Goal: Information Seeking & Learning: Compare options

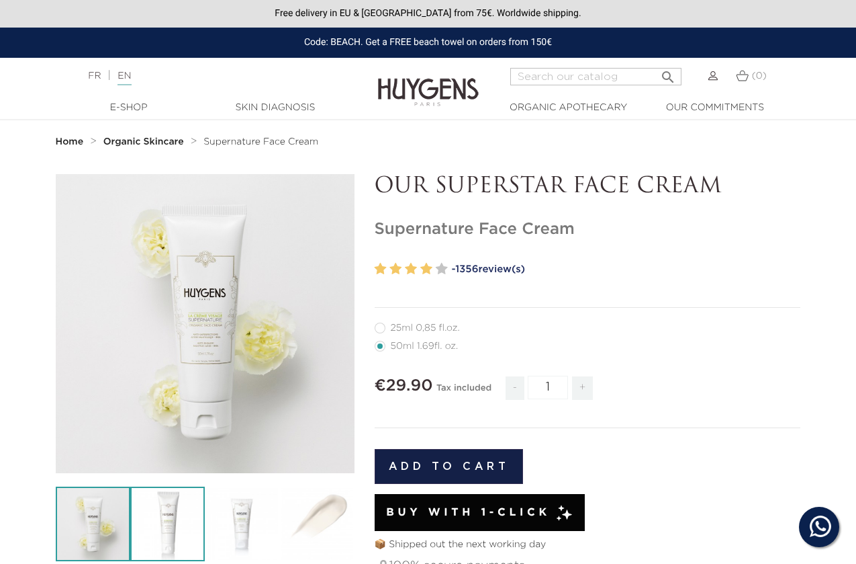
click at [169, 521] on img at bounding box center [167, 523] width 75 height 75
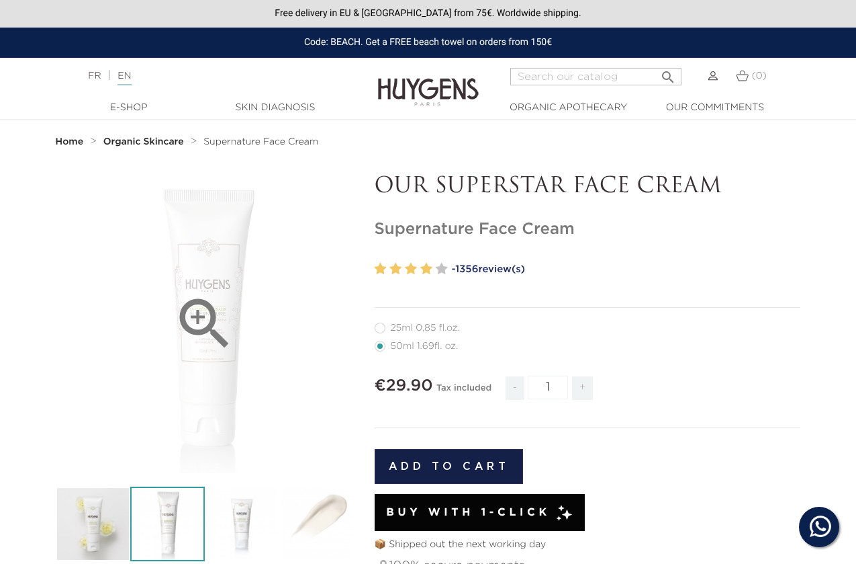
click at [200, 337] on icon "" at bounding box center [204, 323] width 67 height 67
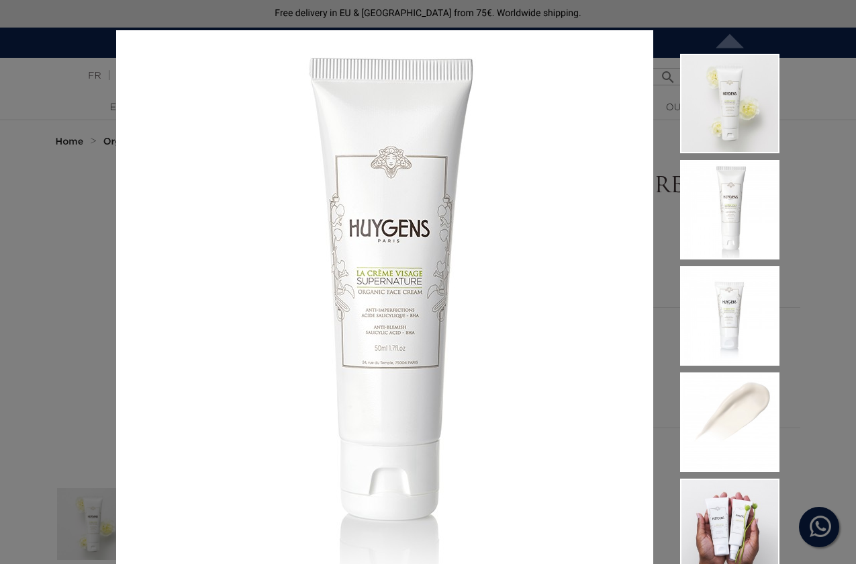
click at [824, 94] on div " " at bounding box center [428, 282] width 856 height 564
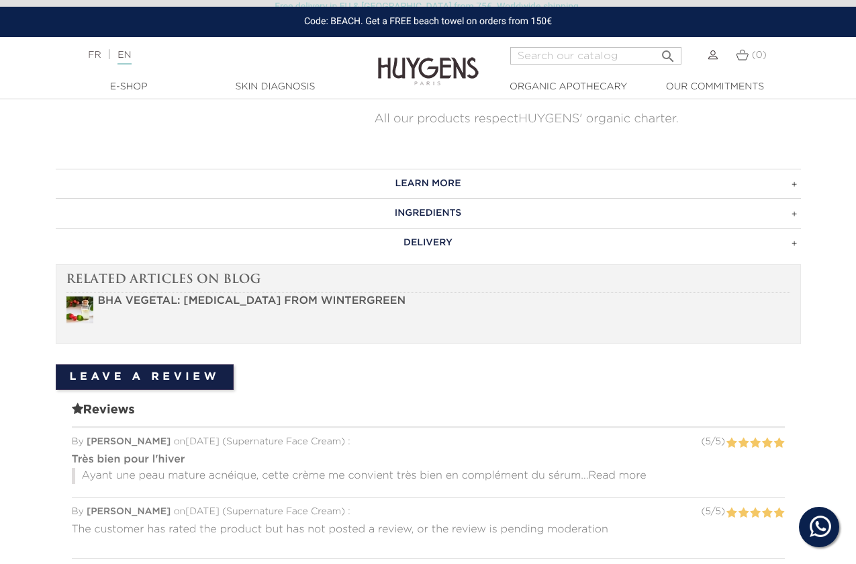
scroll to position [766, 0]
click at [459, 185] on h3 "LEARN MORE" at bounding box center [429, 185] width 746 height 30
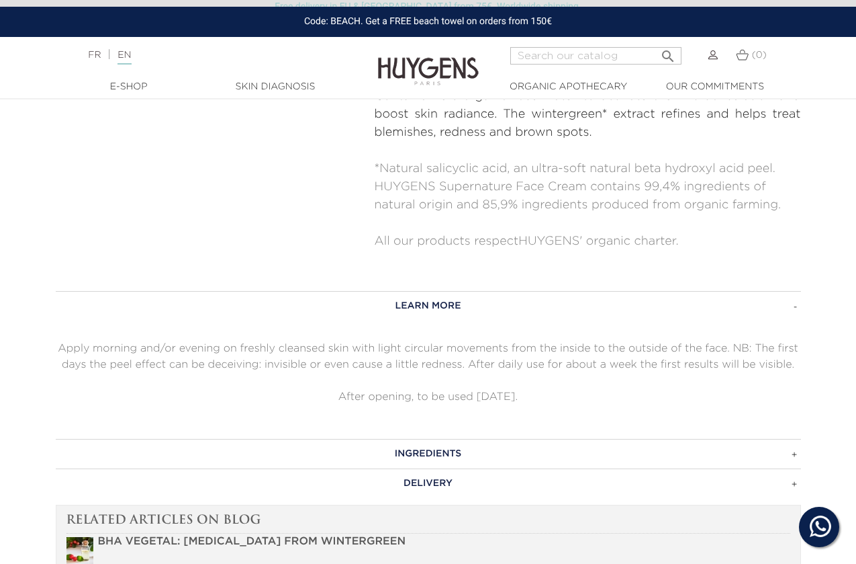
scroll to position [725, 0]
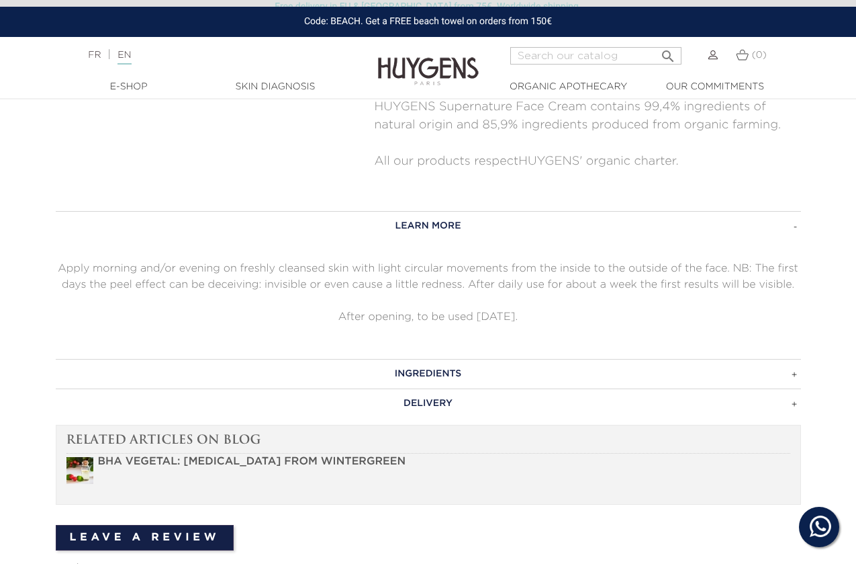
click at [399, 369] on h3 "INGREDIENTS" at bounding box center [429, 374] width 746 height 30
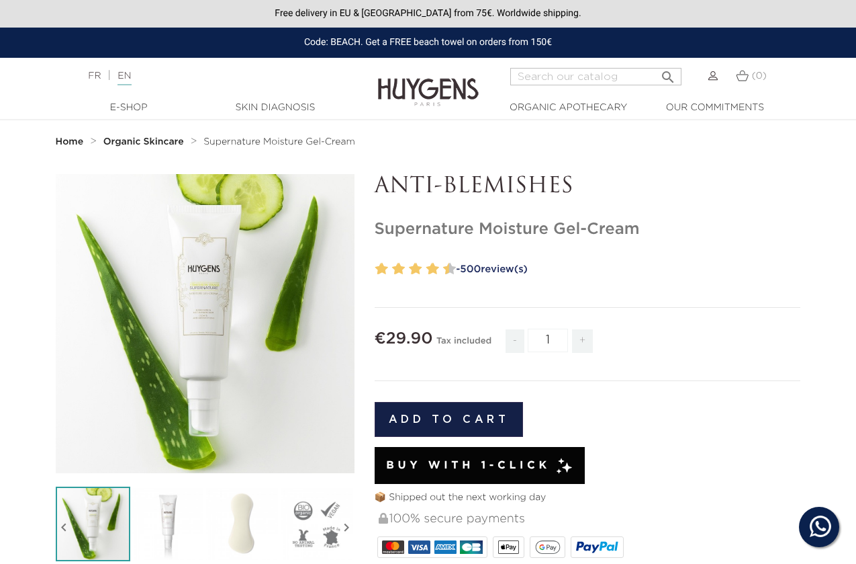
click at [193, 312] on icon "" at bounding box center [204, 323] width 67 height 67
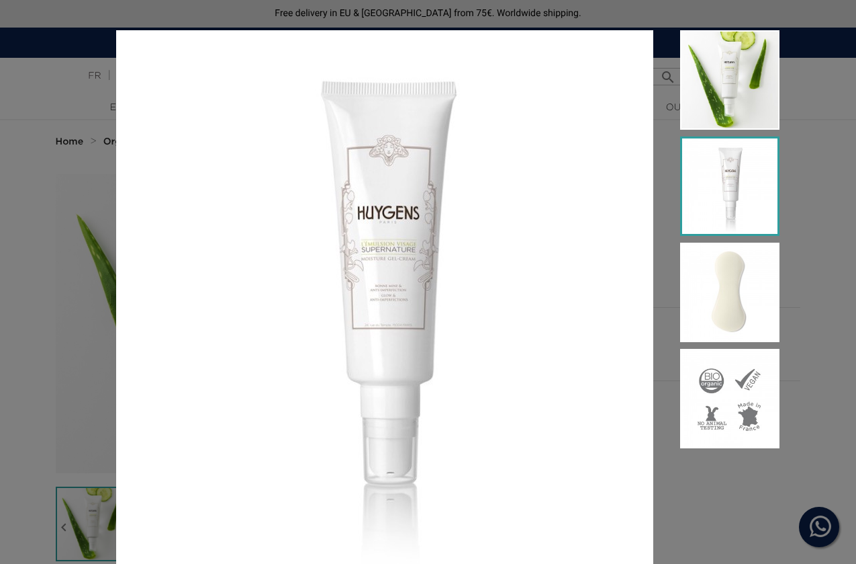
click at [779, 224] on img at bounding box center [729, 185] width 99 height 99
click at [668, 261] on div at bounding box center [717, 242] width 126 height 425
click at [91, 293] on div at bounding box center [428, 282] width 856 height 564
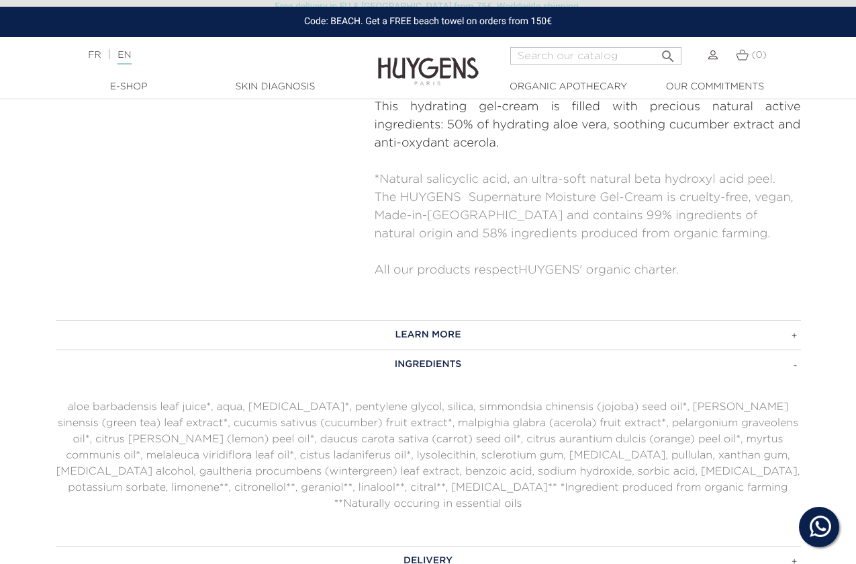
scroll to position [588, 0]
click at [447, 328] on h3 "LEARN MORE" at bounding box center [429, 334] width 746 height 30
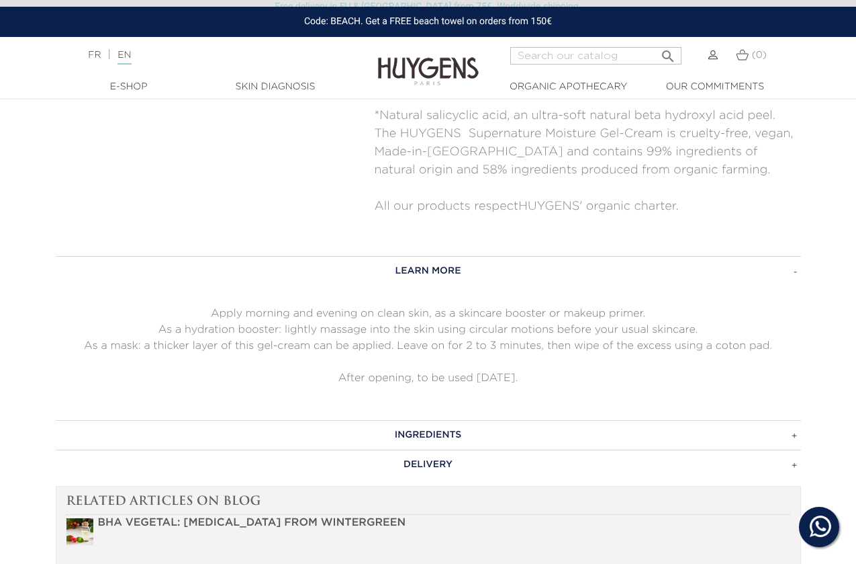
scroll to position [655, 0]
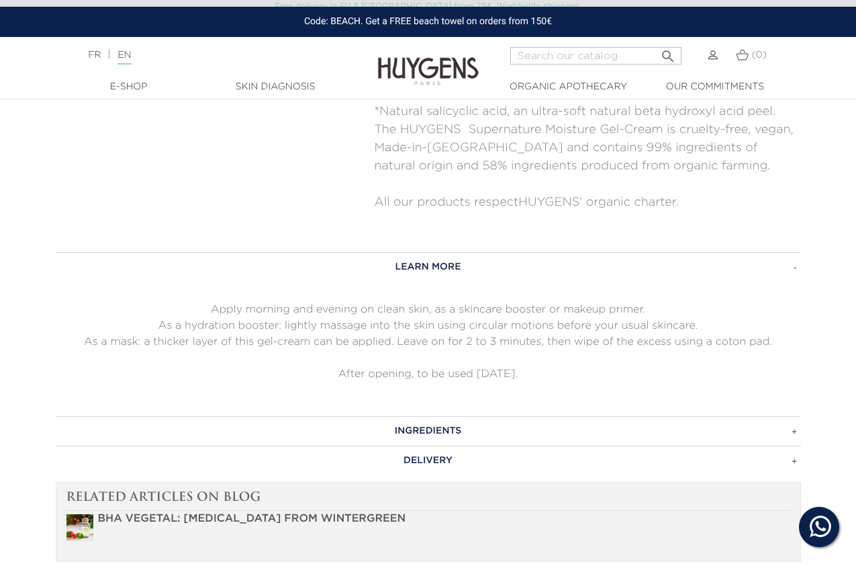
click at [384, 260] on h3 "LEARN MORE" at bounding box center [429, 267] width 746 height 30
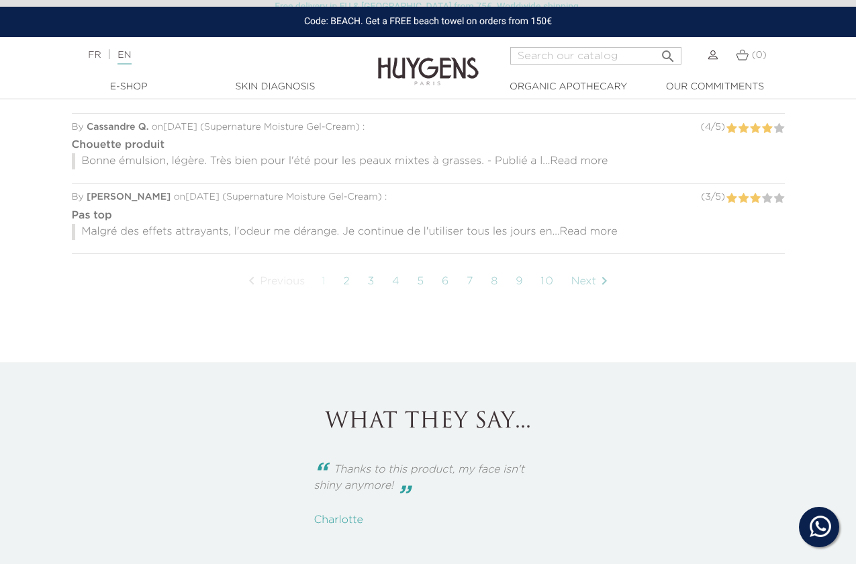
scroll to position [1299, 0]
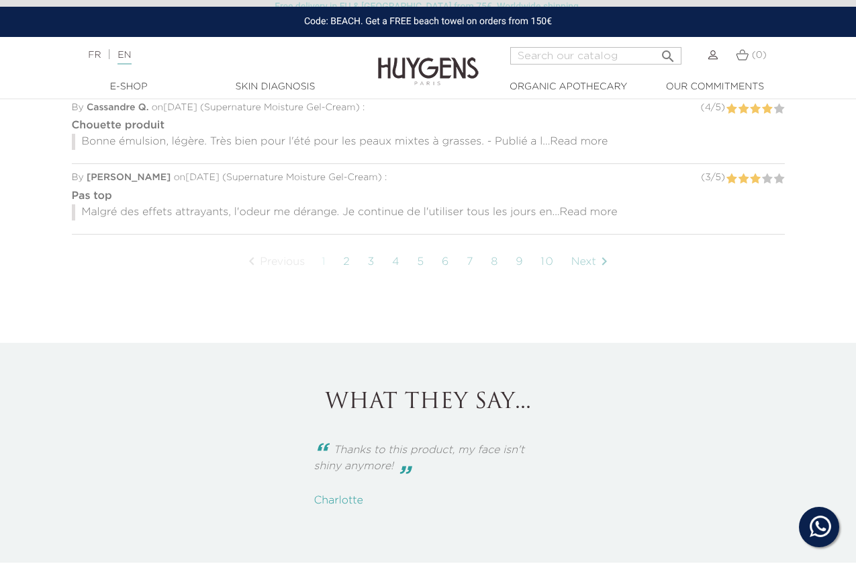
click at [343, 262] on link "2" at bounding box center [347, 262] width 21 height 34
click at [347, 261] on link "2" at bounding box center [347, 262] width 21 height 34
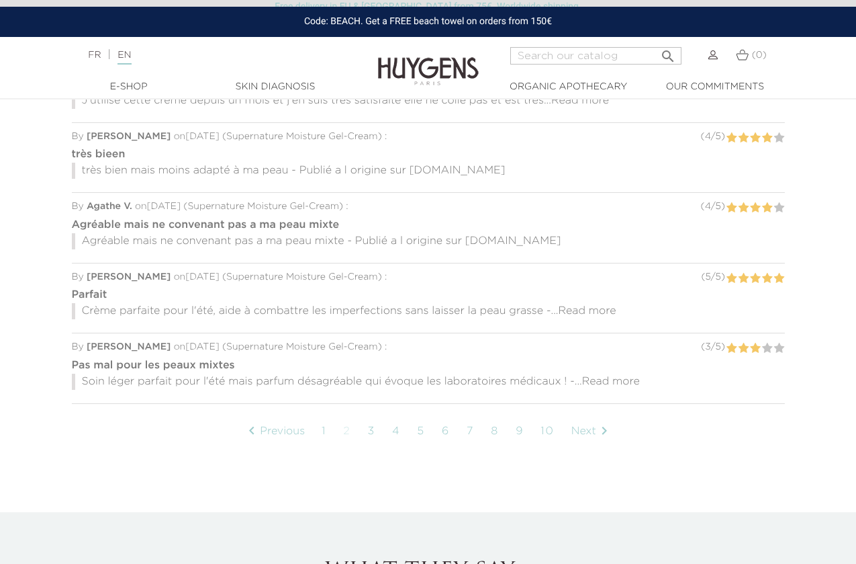
scroll to position [1114, 0]
click at [375, 429] on link "3" at bounding box center [371, 430] width 21 height 34
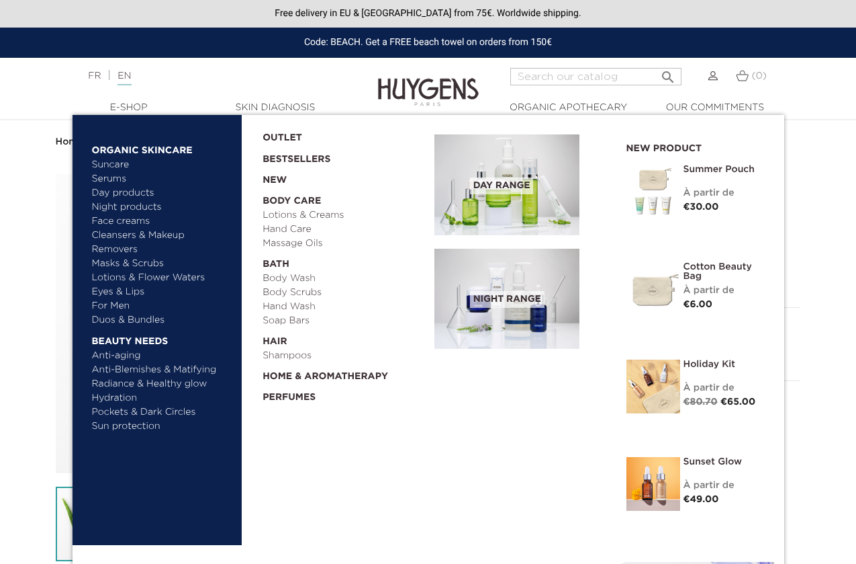
click at [107, 216] on link "Face creams" at bounding box center [162, 221] width 140 height 14
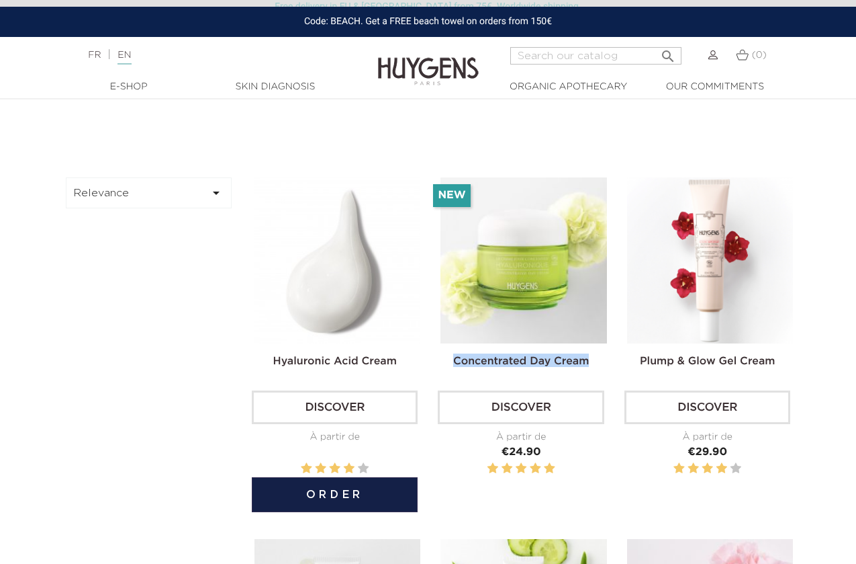
scroll to position [367, 0]
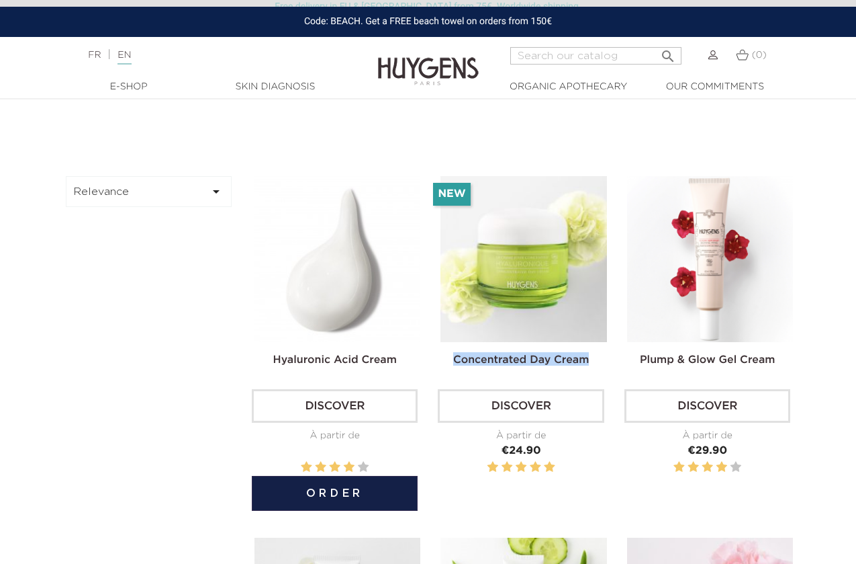
click at [294, 308] on img at bounding box center [338, 259] width 166 height 166
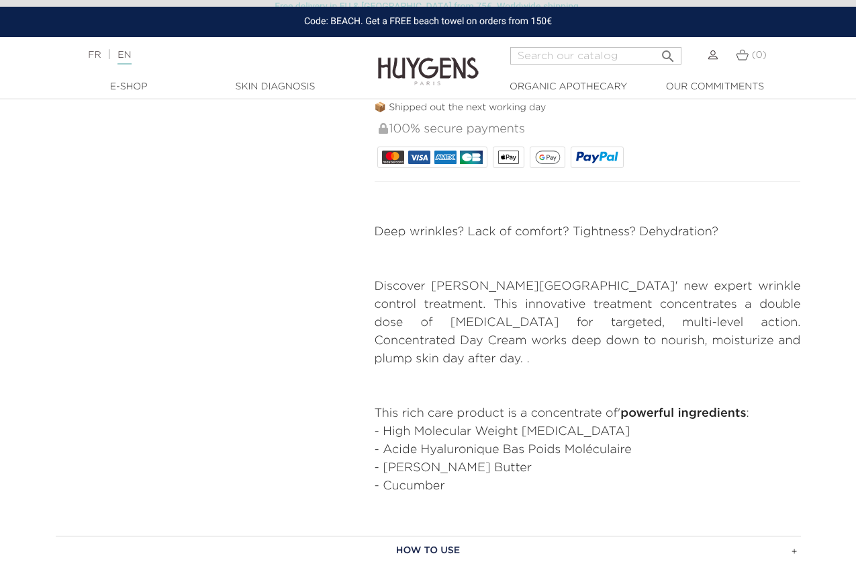
scroll to position [631, 0]
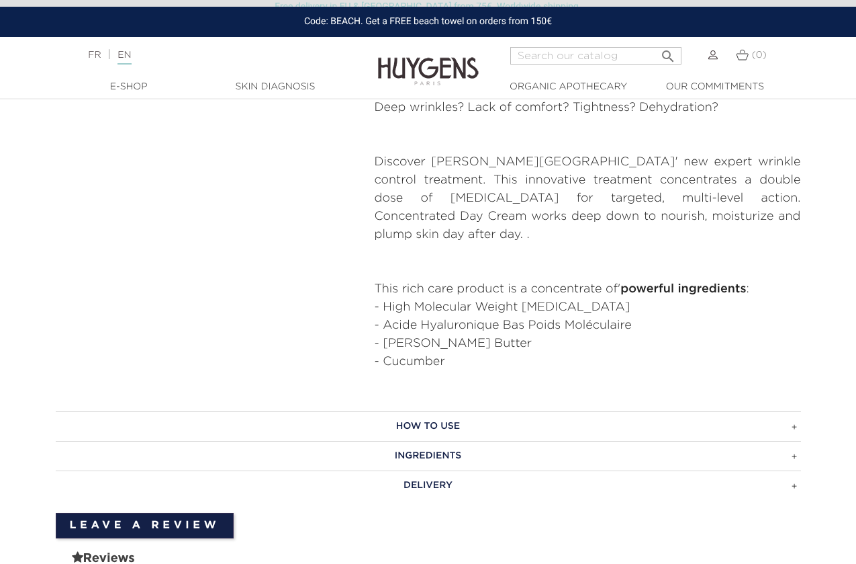
click at [408, 411] on h3 "How to use" at bounding box center [429, 426] width 746 height 30
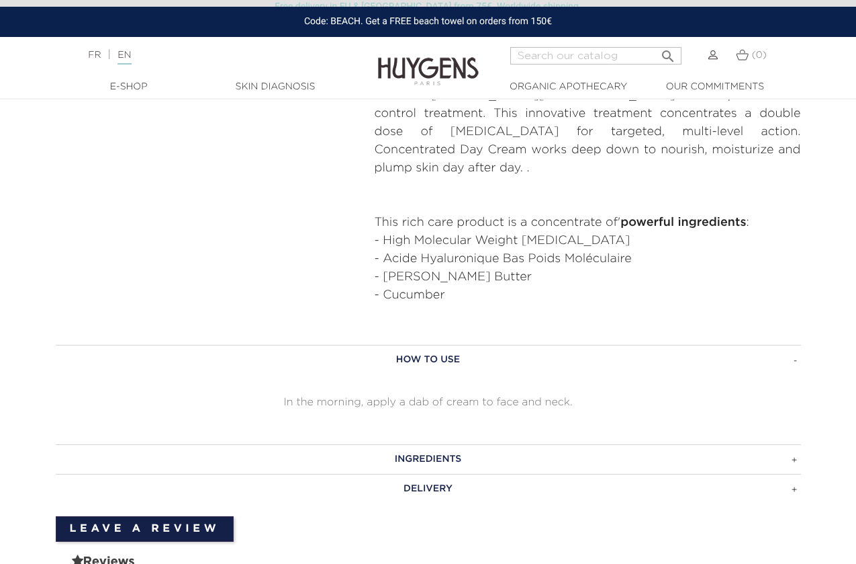
scroll to position [700, 0]
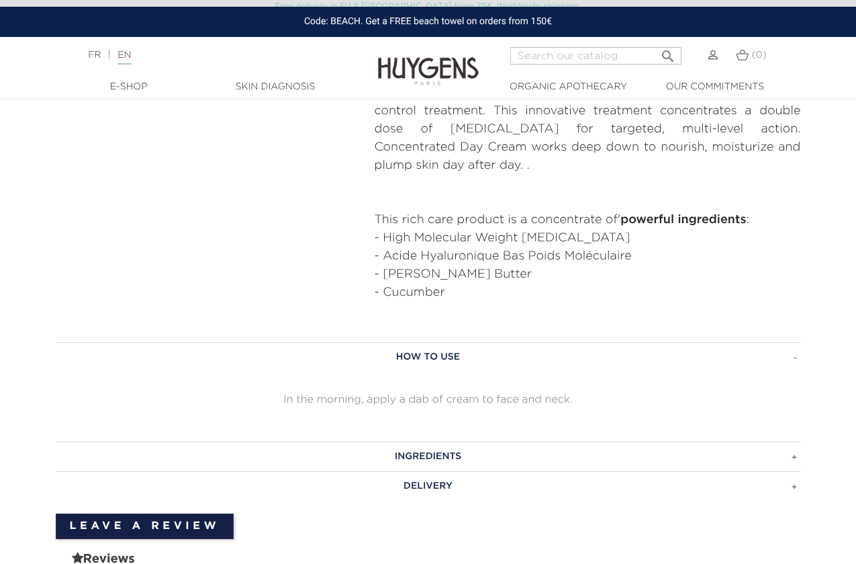
click at [410, 441] on h3 "Ingredients" at bounding box center [429, 456] width 746 height 30
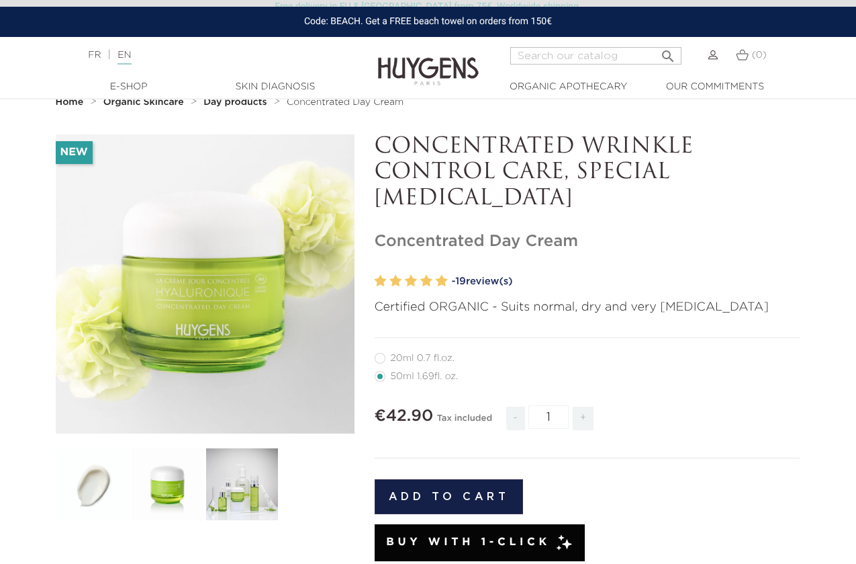
scroll to position [40, 0]
click at [464, 279] on span "19" at bounding box center [460, 281] width 11 height 10
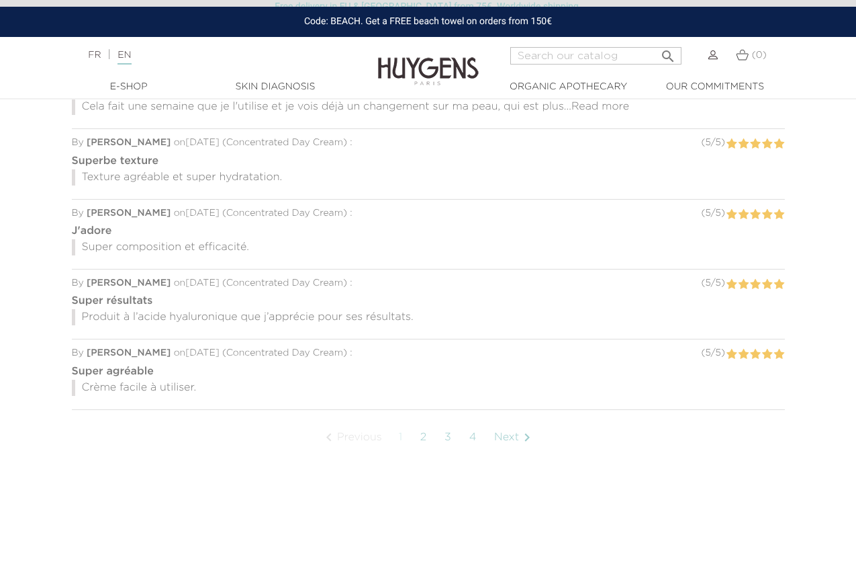
scroll to position [40, 0]
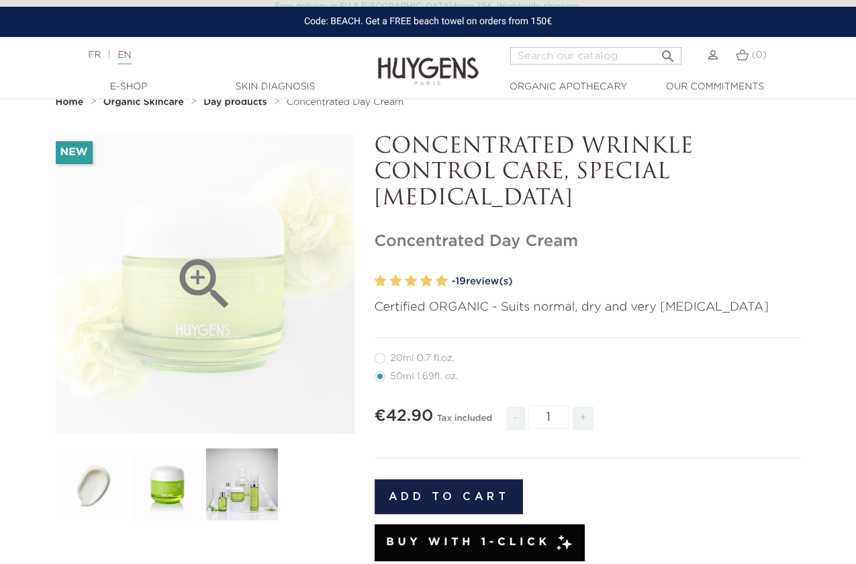
click at [226, 345] on div "" at bounding box center [205, 283] width 299 height 299
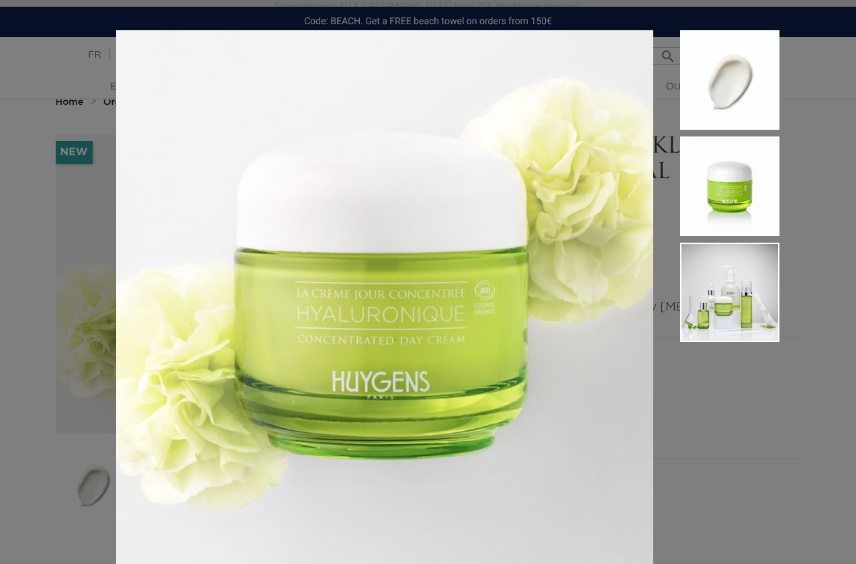
click at [91, 55] on div "Certified ORGANIC - Suits normal, dry and very dry skin" at bounding box center [428, 282] width 856 height 564
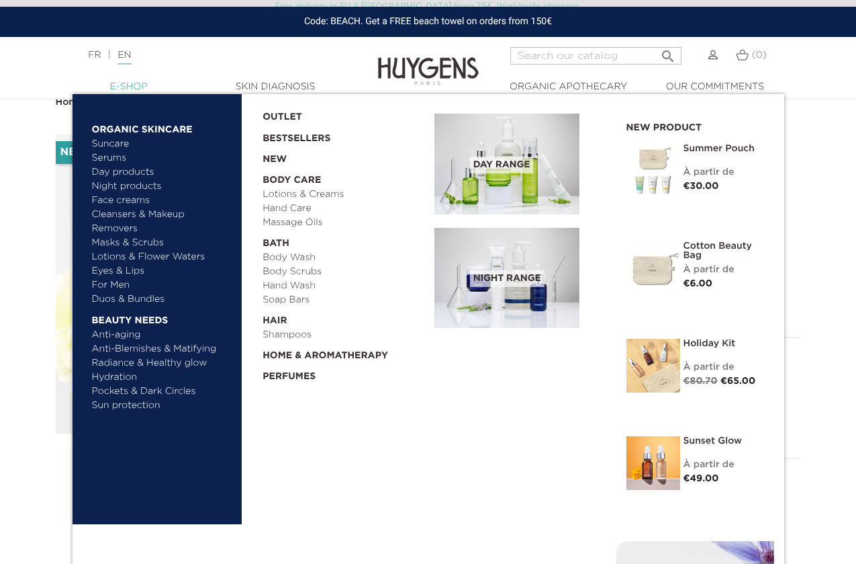
click at [136, 86] on link "  E-Shop" at bounding box center [129, 87] width 134 height 14
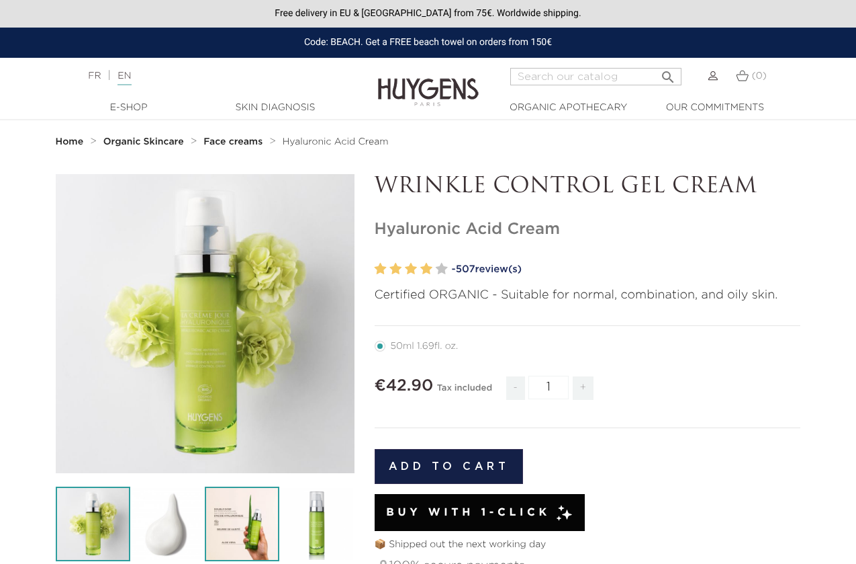
click at [241, 509] on img at bounding box center [242, 523] width 75 height 75
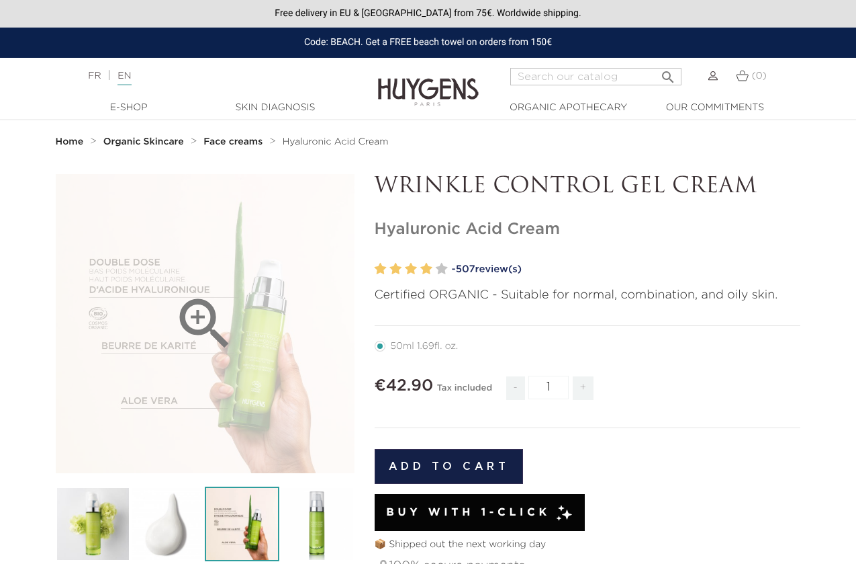
click at [136, 337] on div "" at bounding box center [205, 323] width 299 height 299
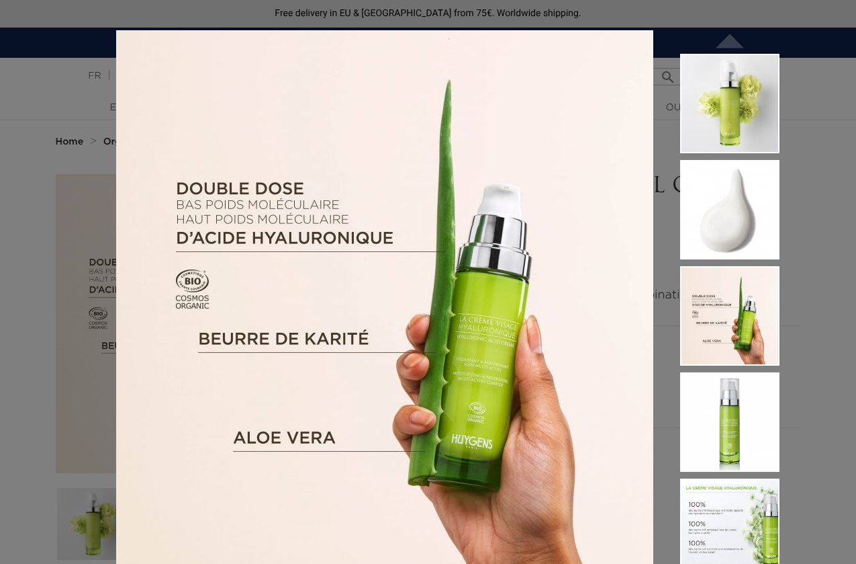
click at [369, 323] on img at bounding box center [384, 298] width 537 height 537
click at [808, 186] on div "Certified ORGANIC - Suitable for normal, combination, and oily skin.  " at bounding box center [428, 282] width 856 height 564
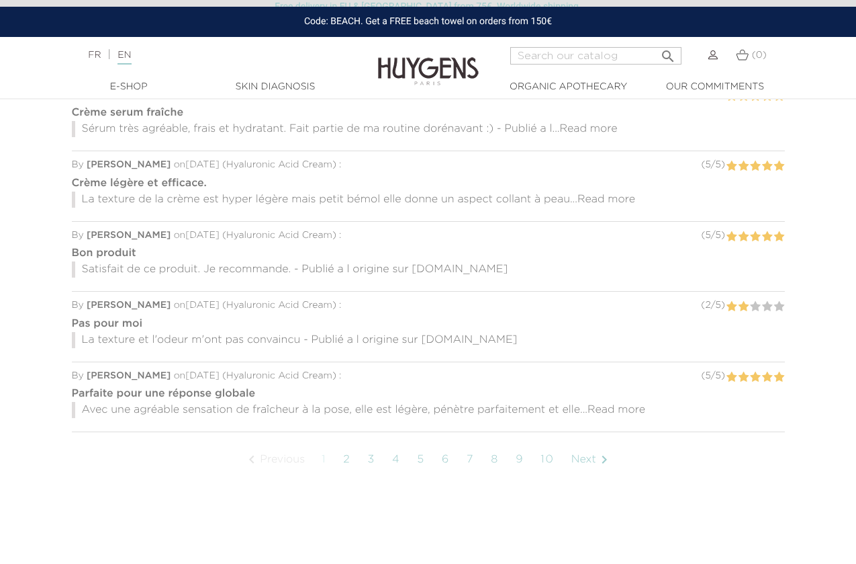
scroll to position [1113, 0]
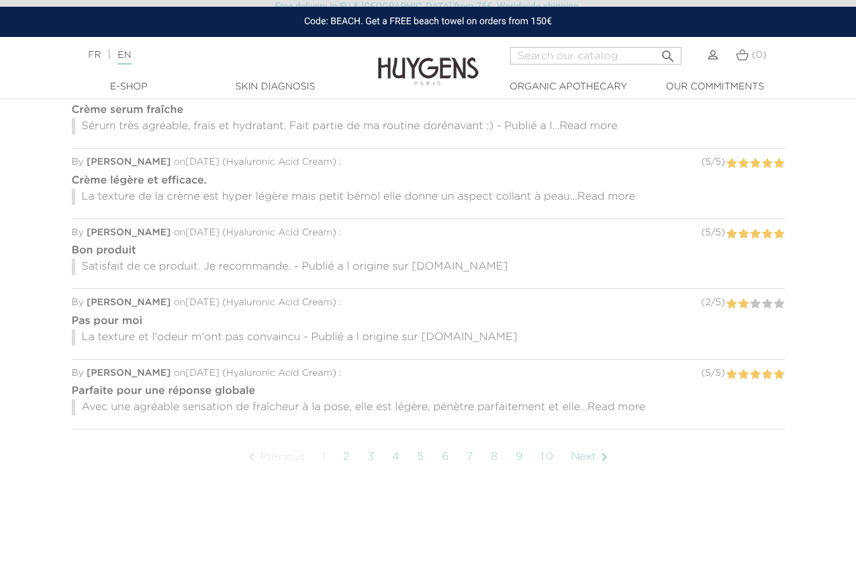
click at [369, 458] on link "3" at bounding box center [371, 457] width 21 height 34
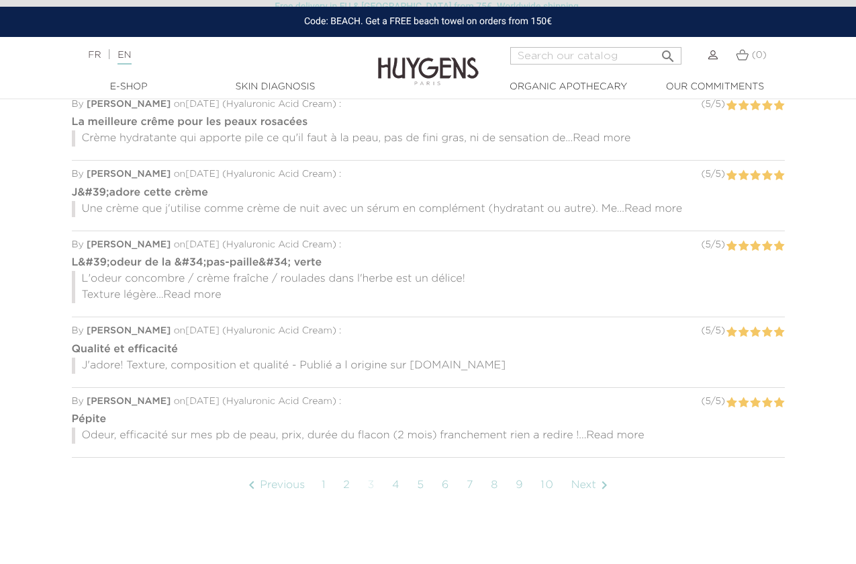
scroll to position [1102, 0]
click at [400, 484] on link "4" at bounding box center [397, 485] width 22 height 34
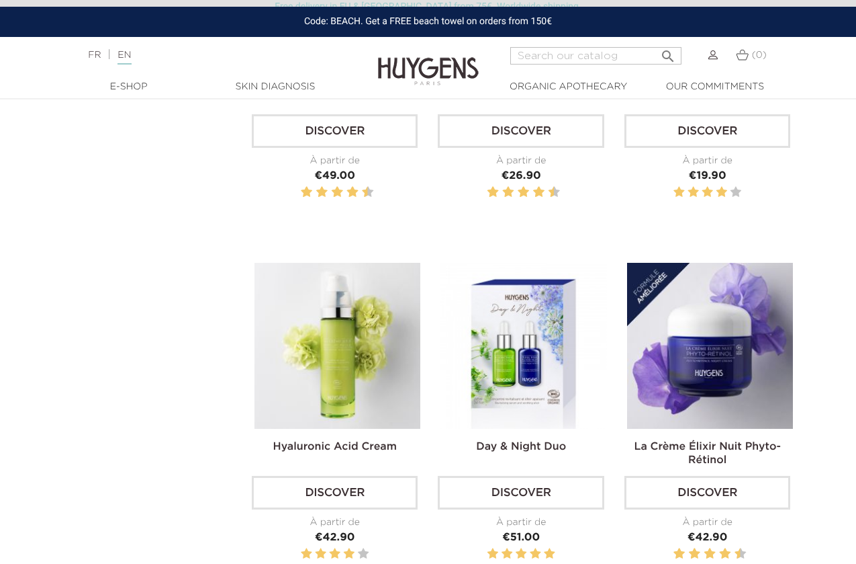
scroll to position [629, 0]
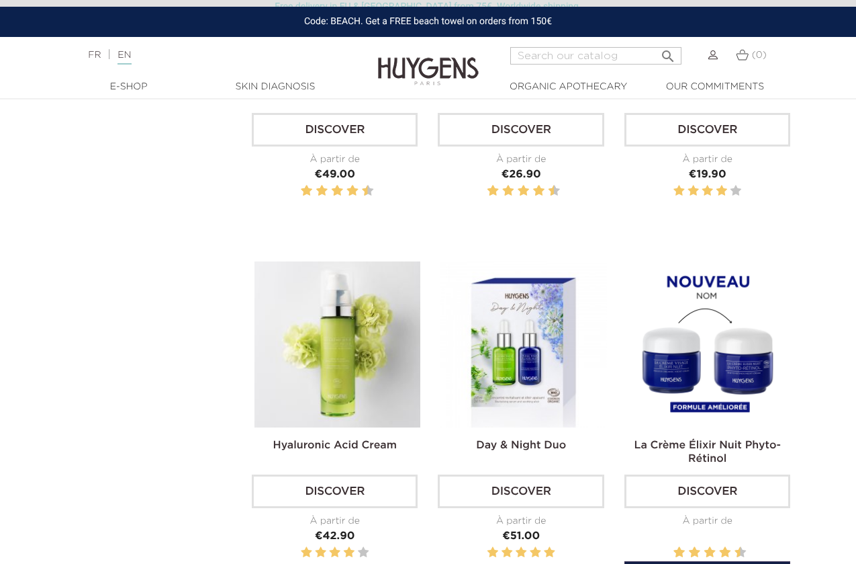
click at [679, 441] on link "La Crème Élixir Nuit Phyto-Rétinol" at bounding box center [707, 452] width 146 height 24
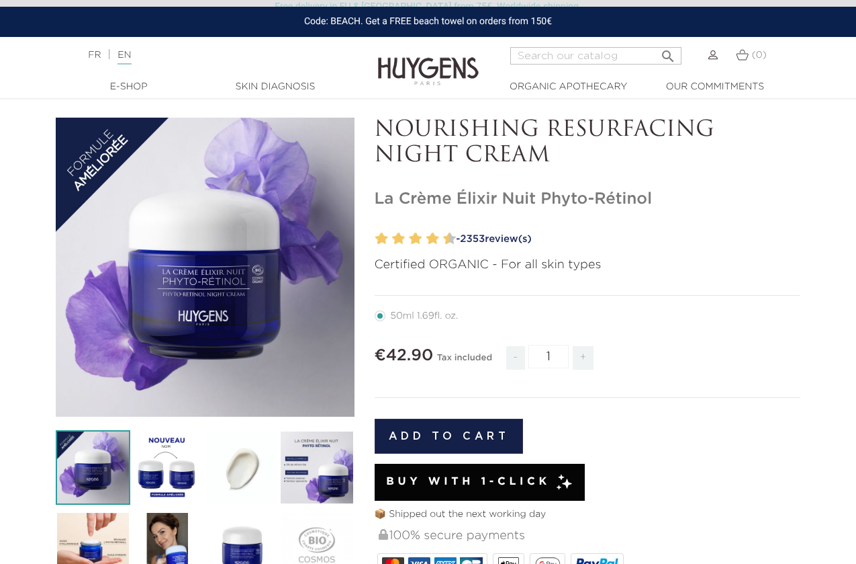
scroll to position [71, 0]
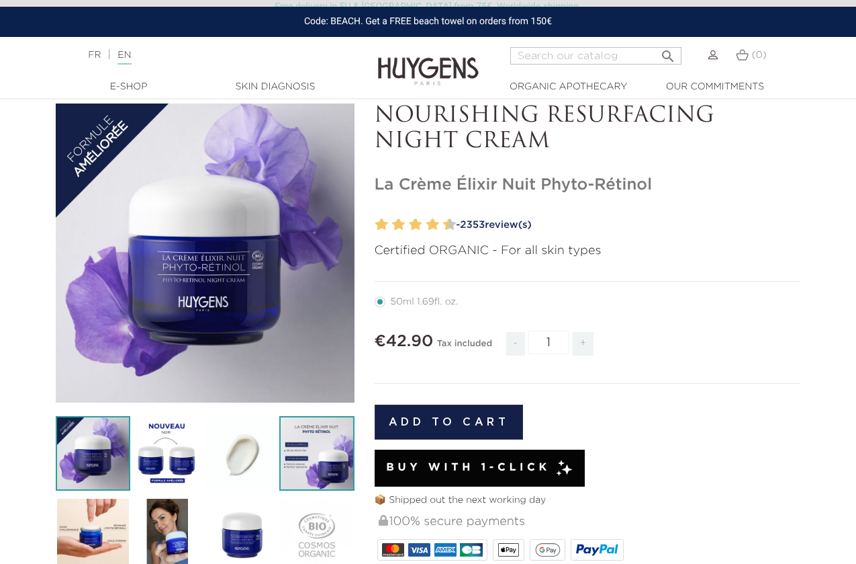
click at [296, 453] on img at bounding box center [316, 453] width 75 height 75
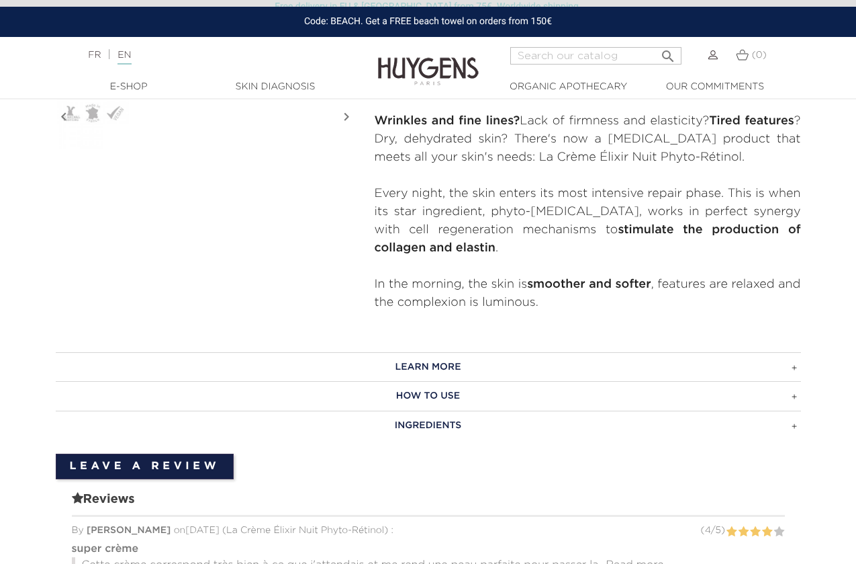
scroll to position [586, 0]
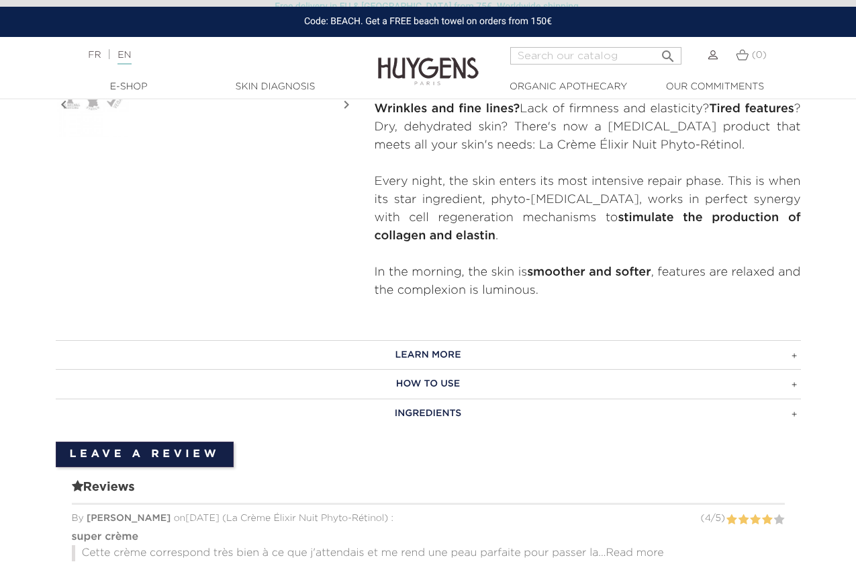
click at [410, 409] on h3 "Ingredients" at bounding box center [429, 413] width 746 height 30
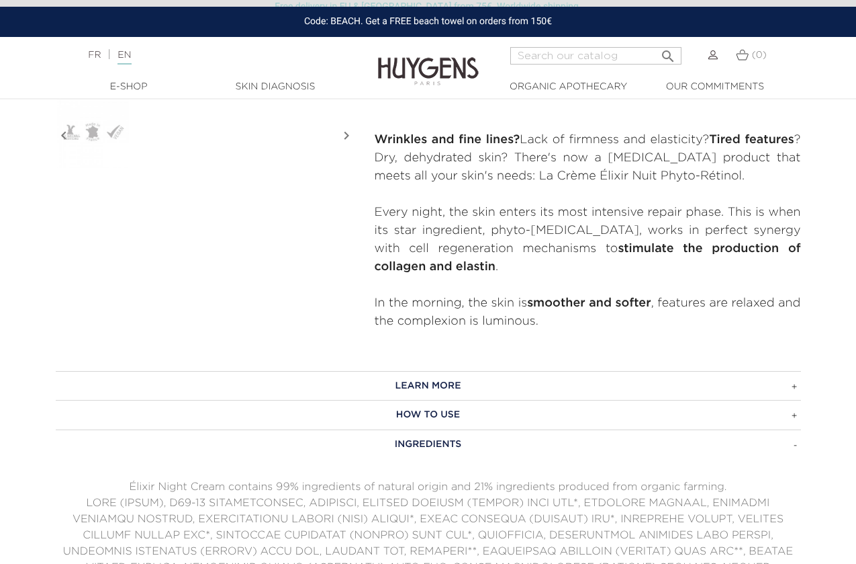
scroll to position [556, 0]
click at [439, 382] on h3 "Learn more" at bounding box center [429, 384] width 746 height 30
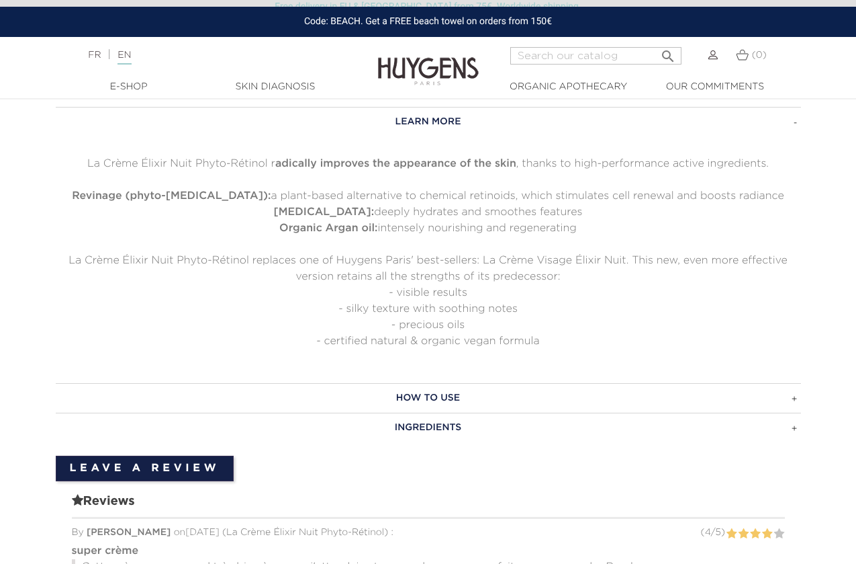
scroll to position [821, 0]
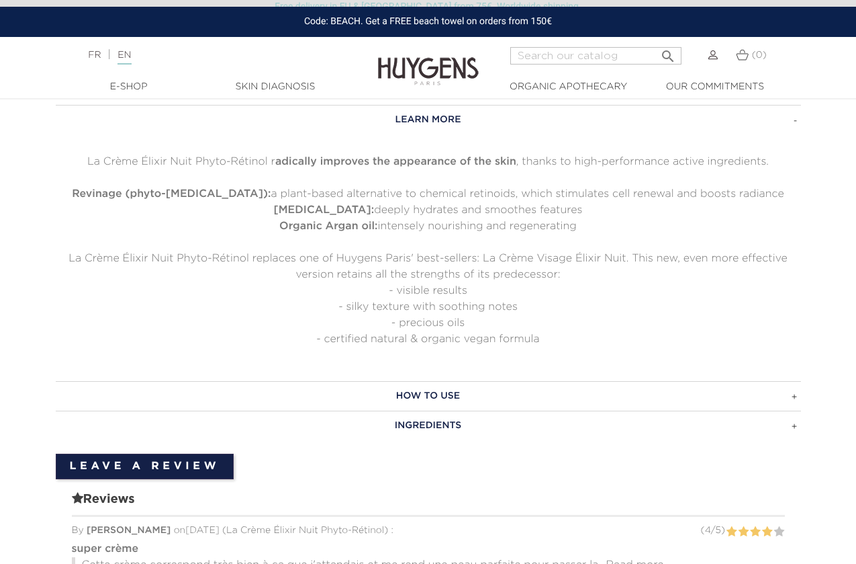
click at [437, 390] on h3 "How to use" at bounding box center [429, 396] width 746 height 30
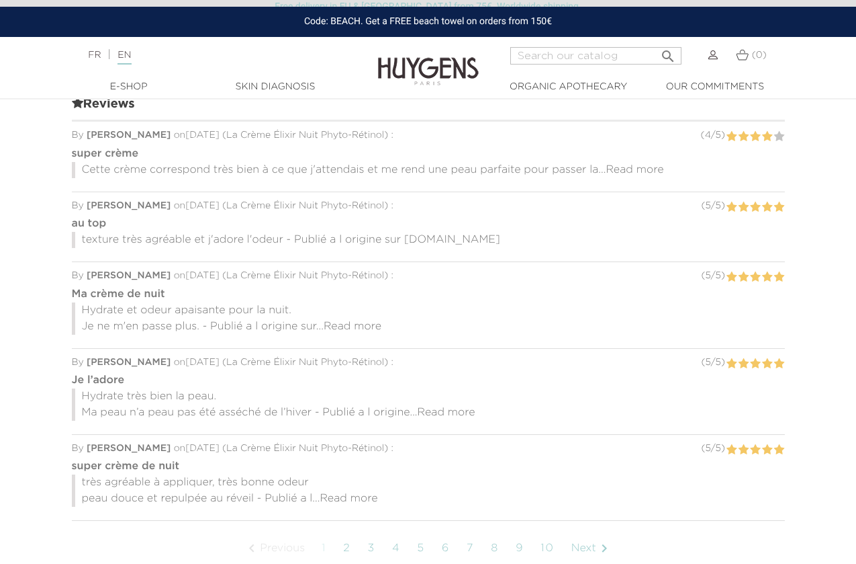
scroll to position [1122, 0]
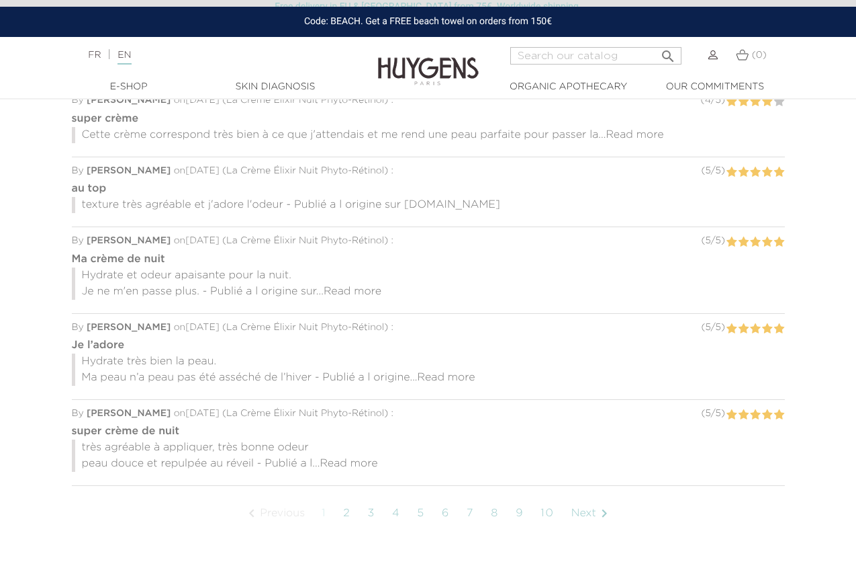
click at [349, 496] on link "2" at bounding box center [347, 513] width 21 height 34
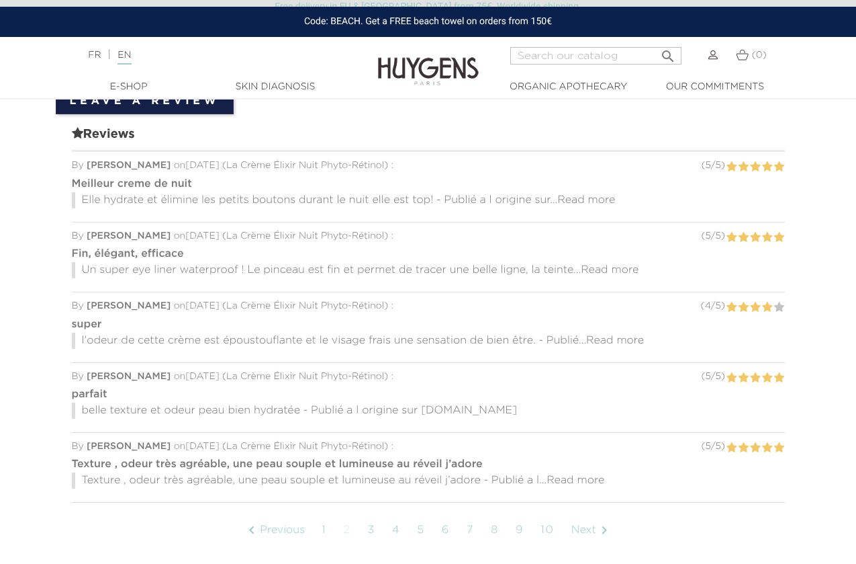
scroll to position [936, 0]
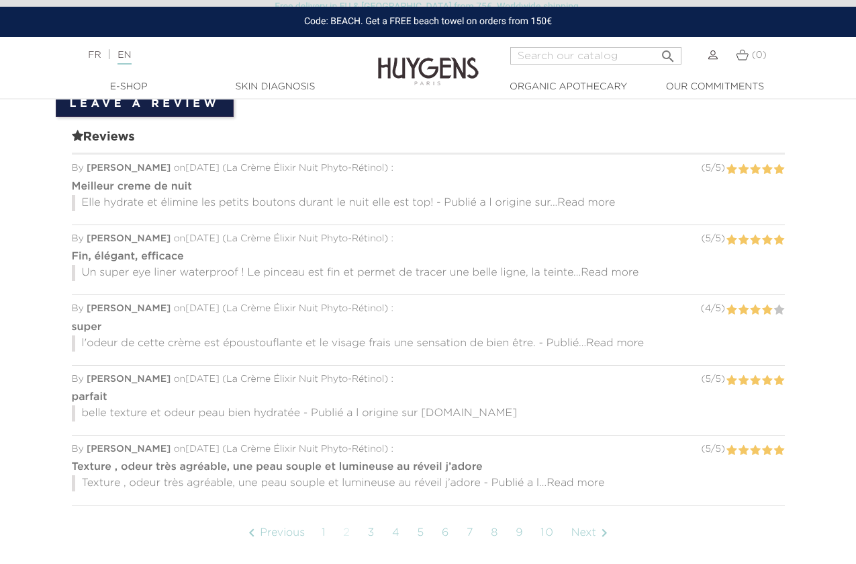
click at [372, 530] on link "3" at bounding box center [371, 533] width 21 height 34
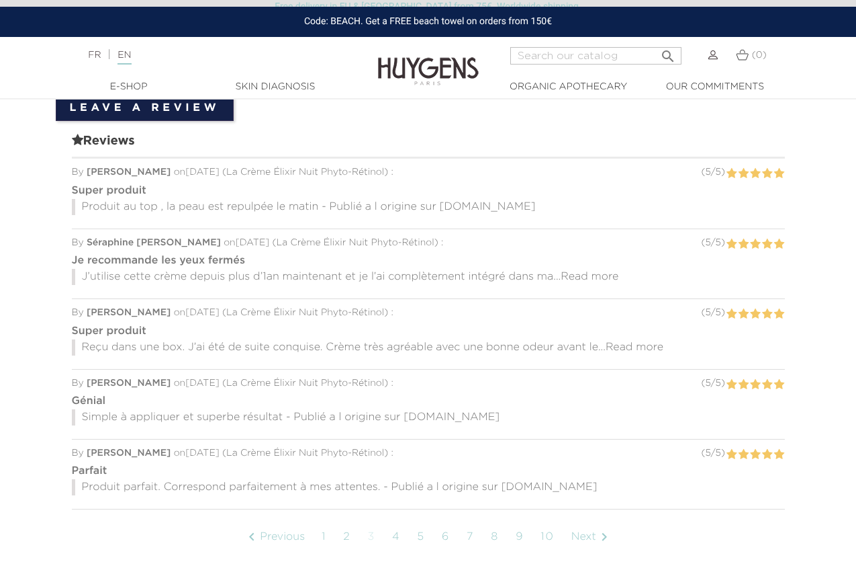
click at [396, 530] on link "4" at bounding box center [397, 537] width 22 height 34
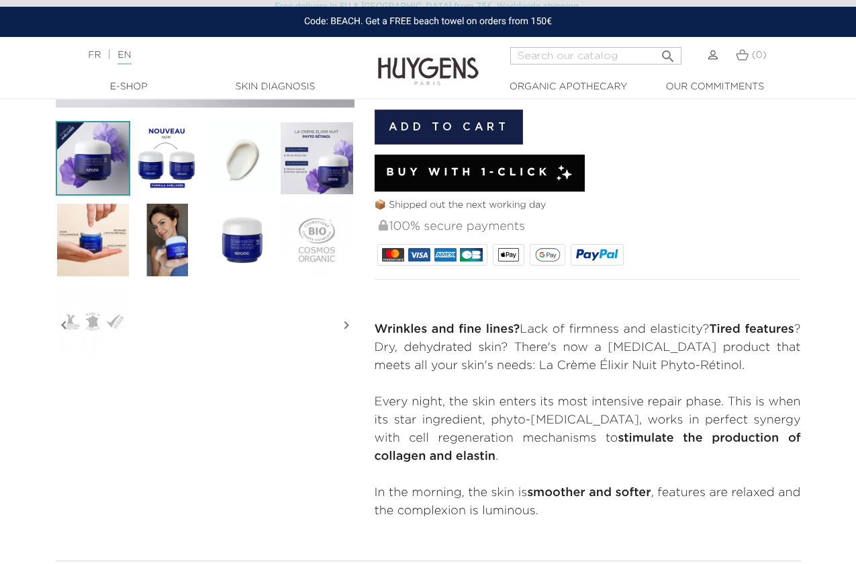
scroll to position [449, 0]
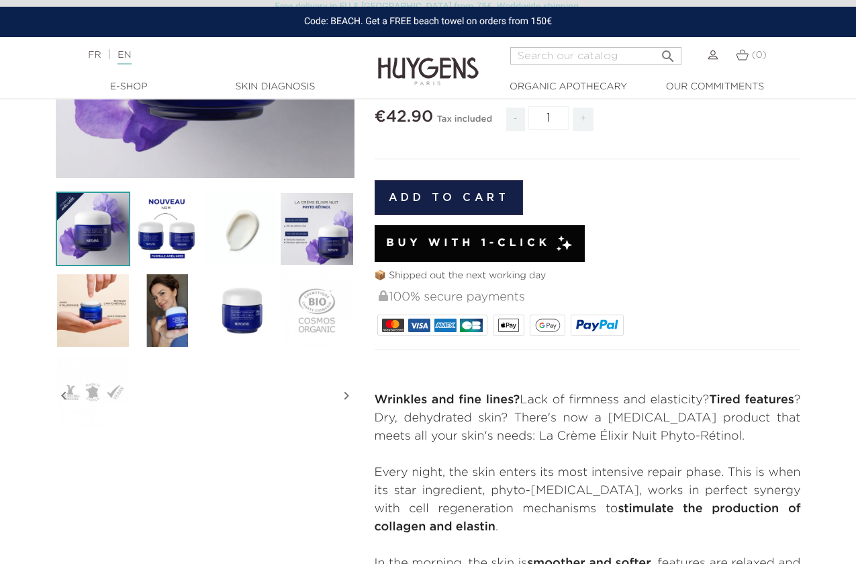
scroll to position [212, 0]
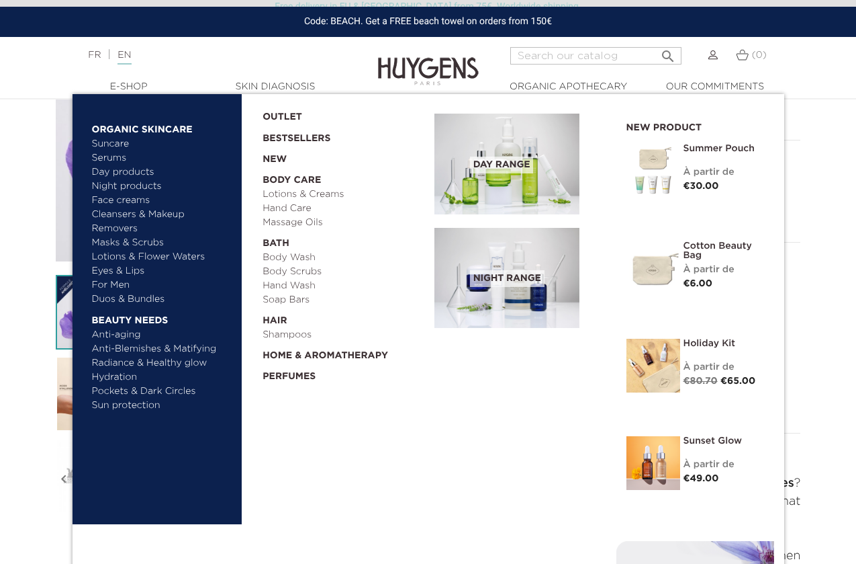
click at [123, 170] on link "Day products" at bounding box center [162, 172] width 140 height 14
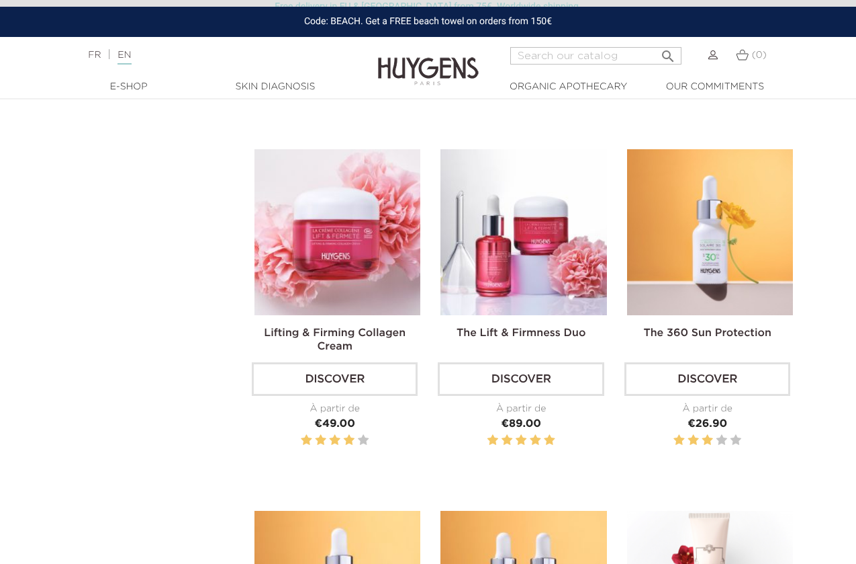
scroll to position [1534, 0]
